Goal: Task Accomplishment & Management: Use online tool/utility

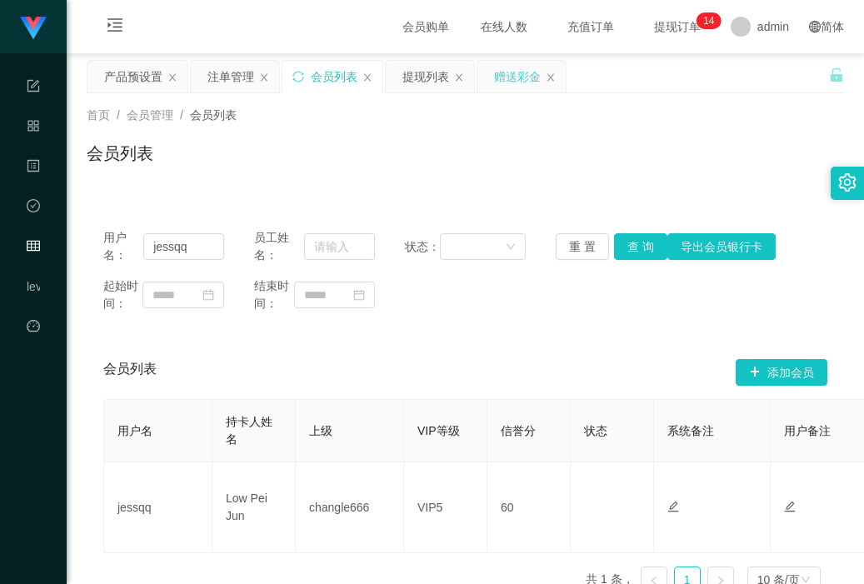
click at [530, 74] on div "赠送彩金" at bounding box center [517, 77] width 47 height 32
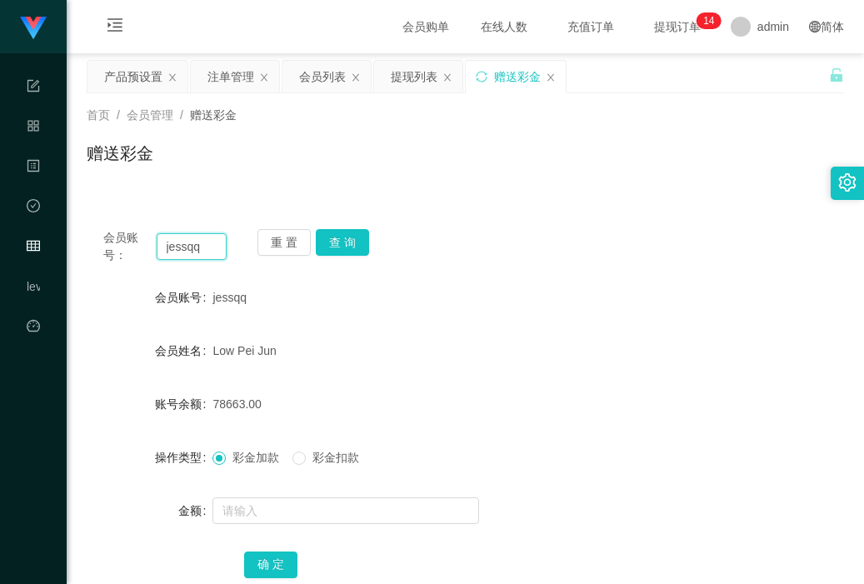
drag, startPoint x: 208, startPoint y: 247, endPoint x: 153, endPoint y: 251, distance: 54.3
click at [153, 251] on div "会员账号： [PERSON_NAME]" at bounding box center [164, 246] width 123 height 35
type input "A"
type input "SasaQ"
click at [358, 233] on button "查 询" at bounding box center [342, 242] width 53 height 27
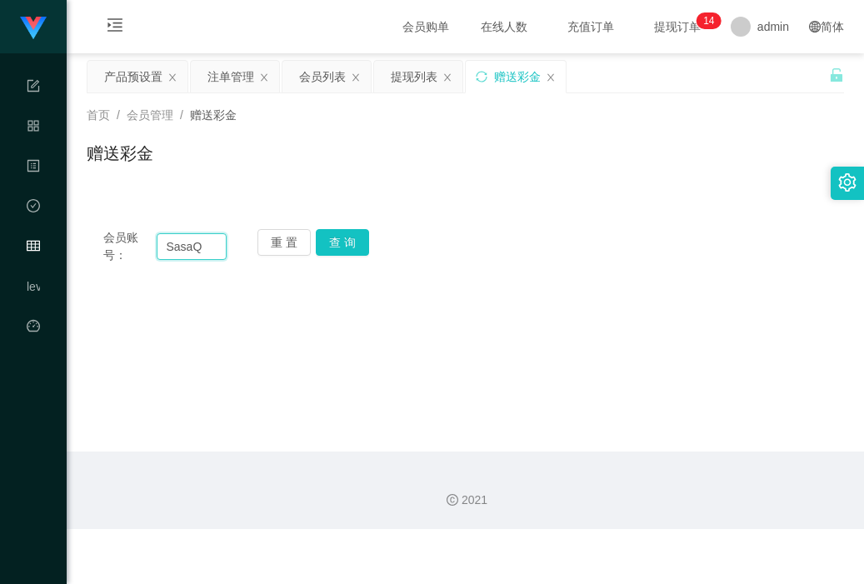
drag, startPoint x: 198, startPoint y: 242, endPoint x: 106, endPoint y: 243, distance: 91.7
click at [106, 243] on div "会员账号： SasaQ" at bounding box center [164, 246] width 123 height 35
type input "jessqq"
click at [355, 233] on button "查 询" at bounding box center [342, 242] width 53 height 27
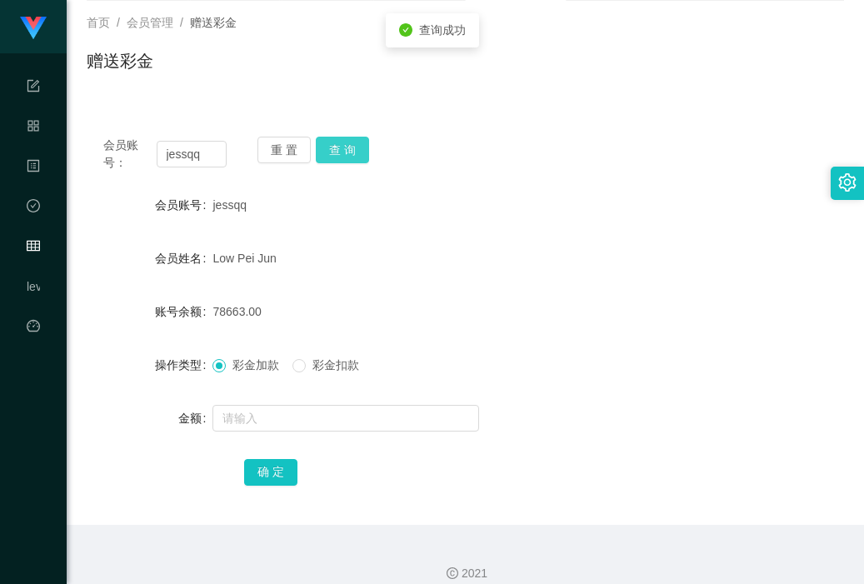
scroll to position [111, 0]
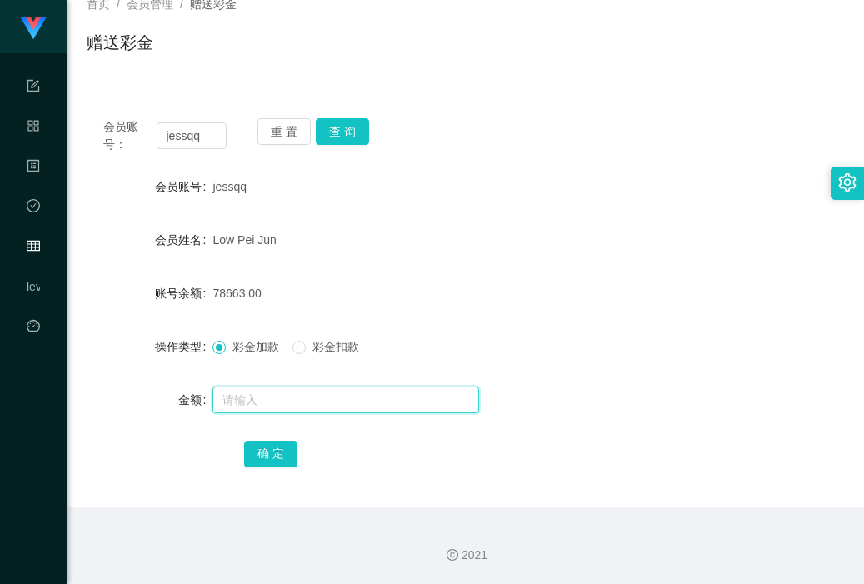
click at [252, 395] on input "text" at bounding box center [346, 400] width 267 height 27
type input "8"
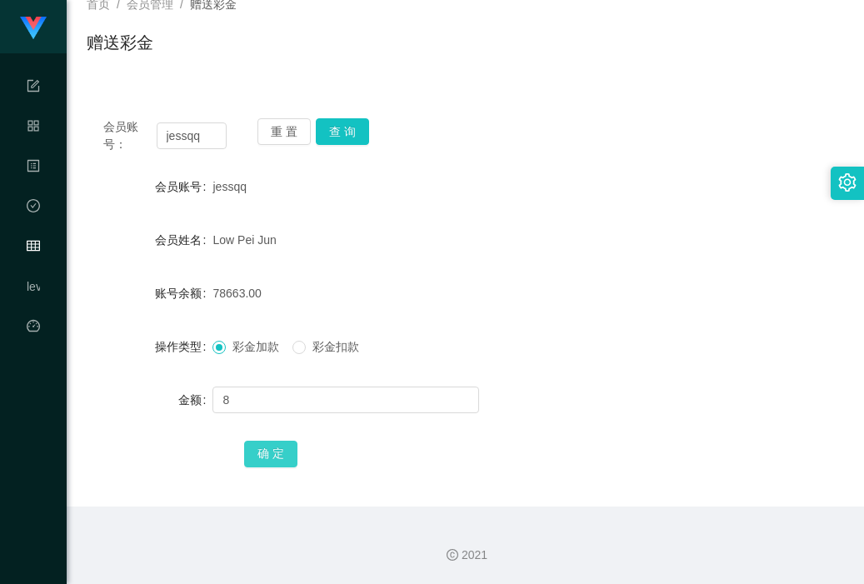
click at [279, 455] on button "确 定" at bounding box center [270, 454] width 53 height 27
click at [631, 405] on div at bounding box center [434, 399] width 442 height 33
click at [178, 138] on input "jessqq" at bounding box center [192, 136] width 71 height 27
type input "91564"
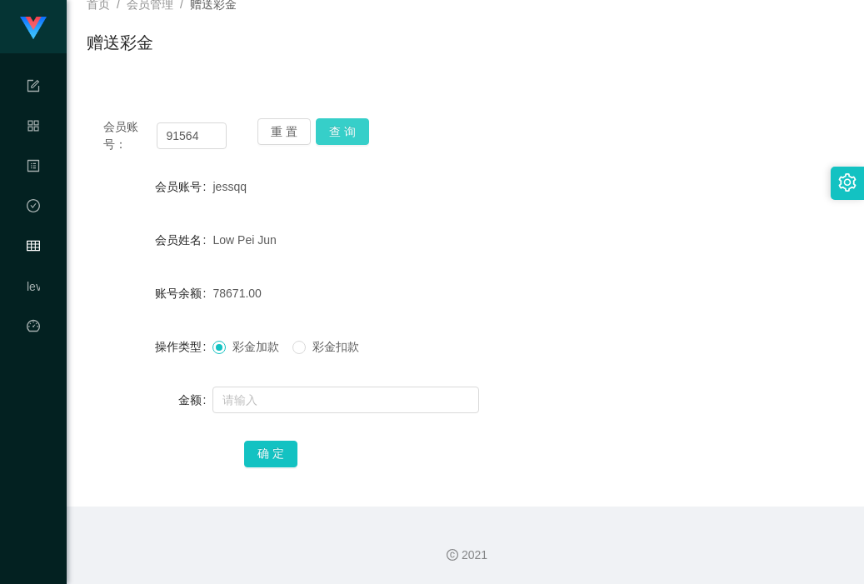
click at [344, 129] on button "查 询" at bounding box center [342, 131] width 53 height 27
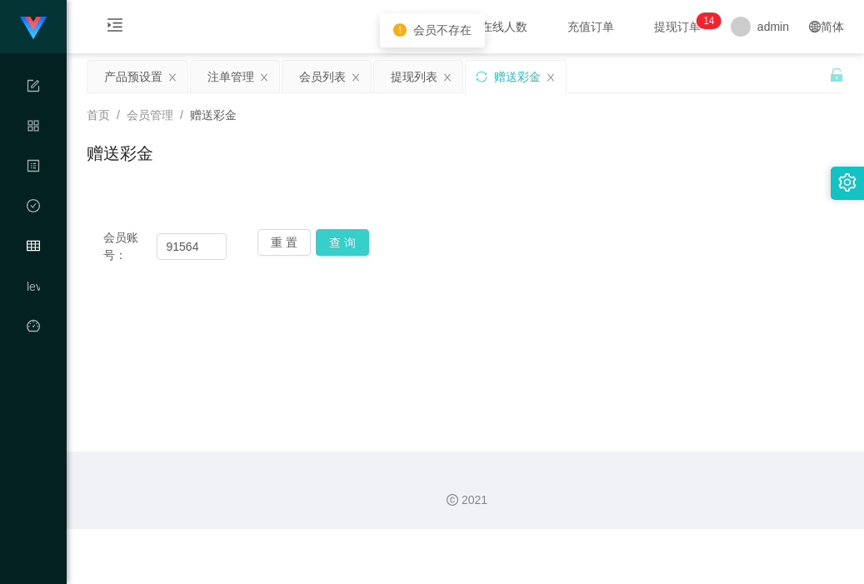
scroll to position [0, 0]
click at [189, 245] on input "91564" at bounding box center [192, 246] width 71 height 27
type input "87560336"
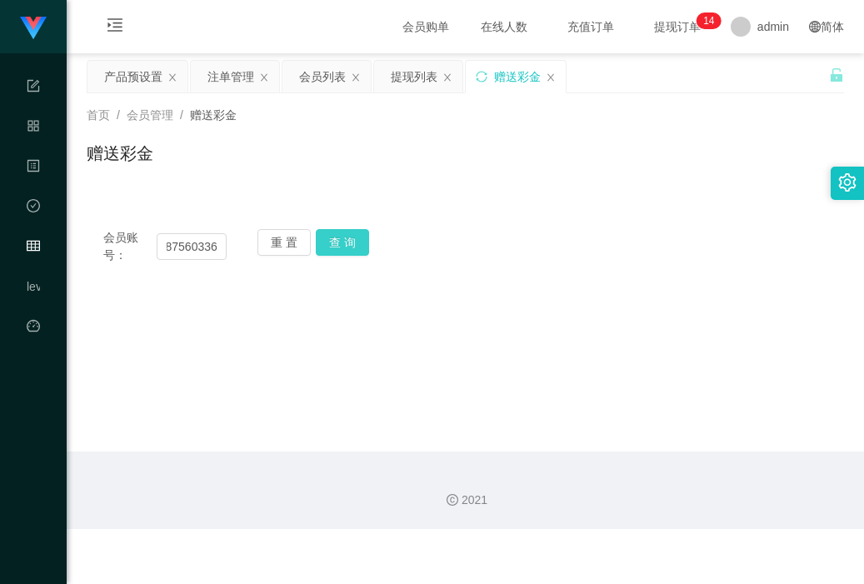
click at [344, 239] on button "查 询" at bounding box center [342, 242] width 53 height 27
